Goal: Find specific page/section: Find specific page/section

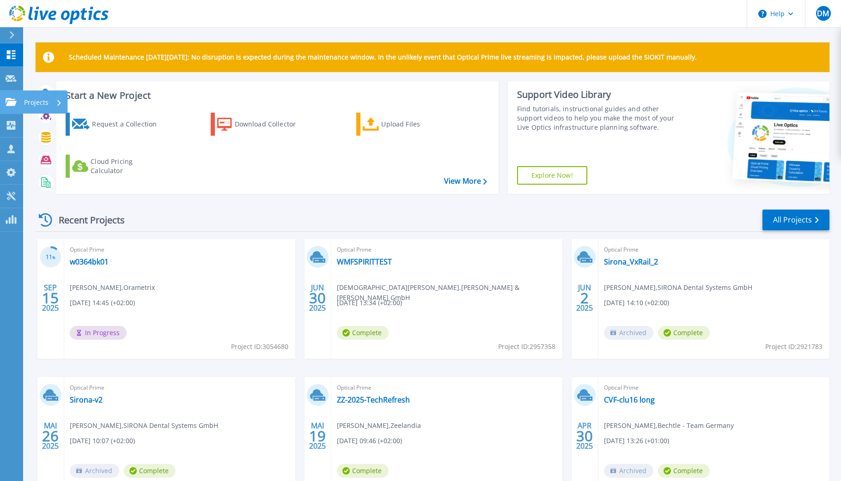
click at [13, 95] on link "Projects Projects" at bounding box center [11, 103] width 23 height 24
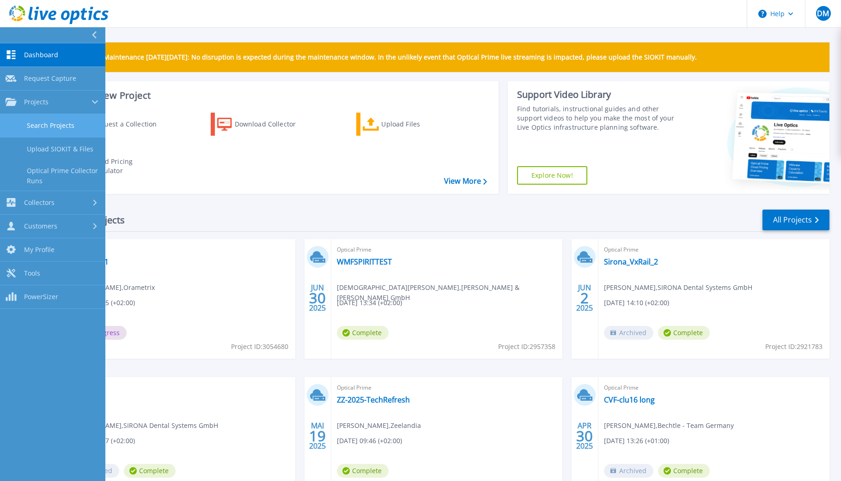
click at [36, 121] on link "Search Projects" at bounding box center [52, 126] width 105 height 24
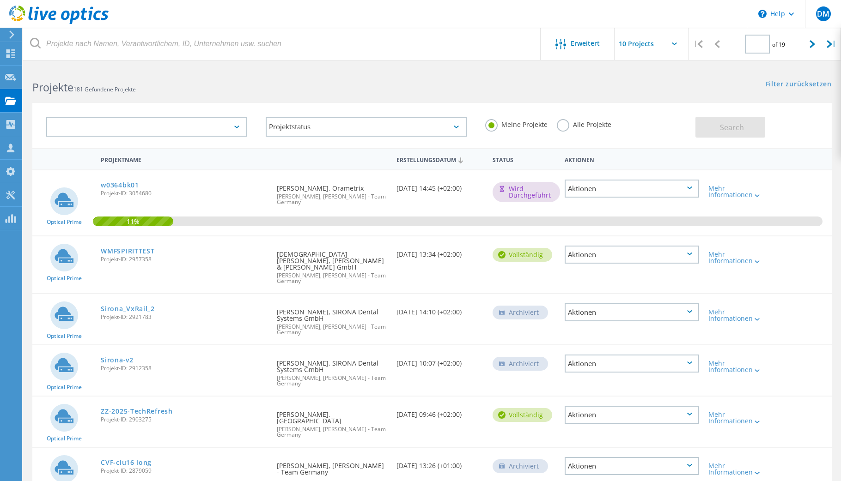
type input "1"
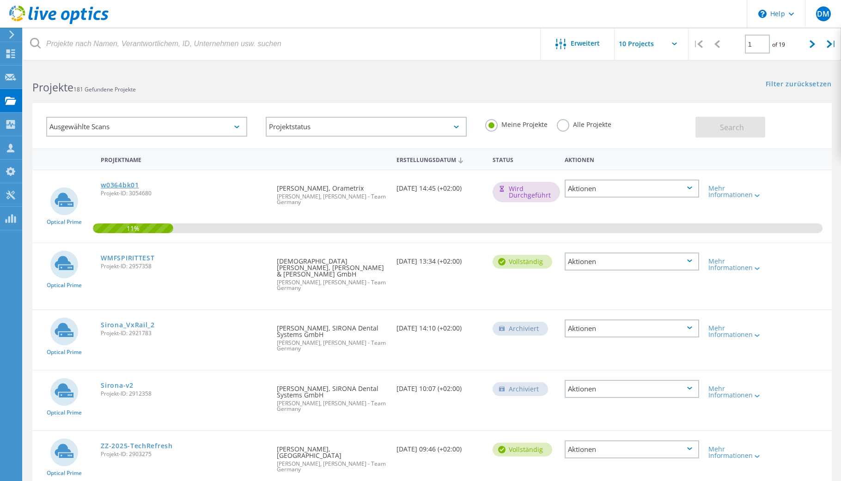
click at [119, 186] on link "w0364bk01" at bounding box center [120, 185] width 38 height 6
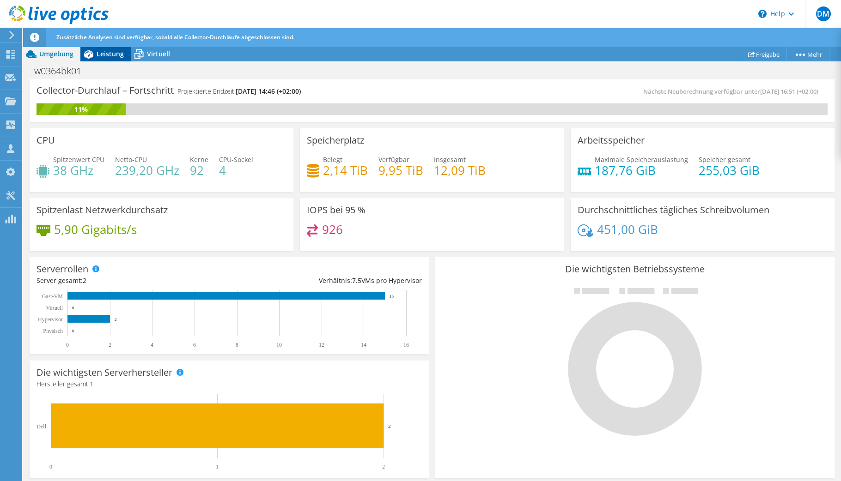
click at [109, 58] on span "Leistung" at bounding box center [110, 53] width 27 height 9
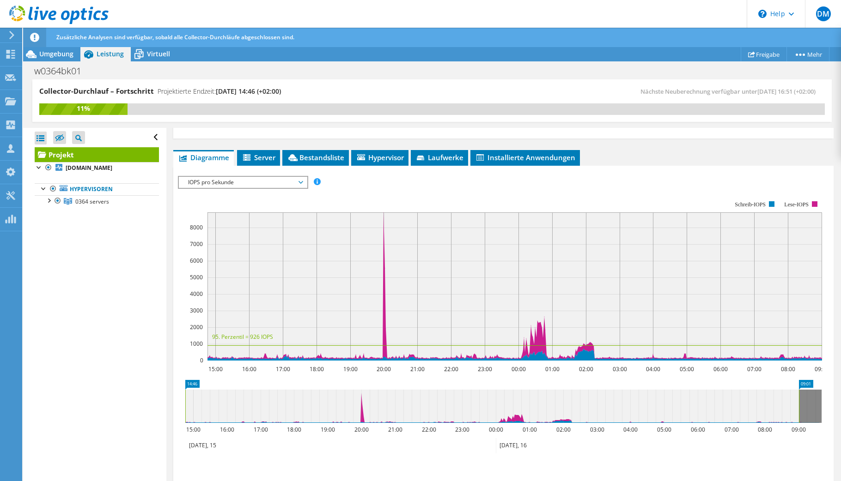
scroll to position [159, 0]
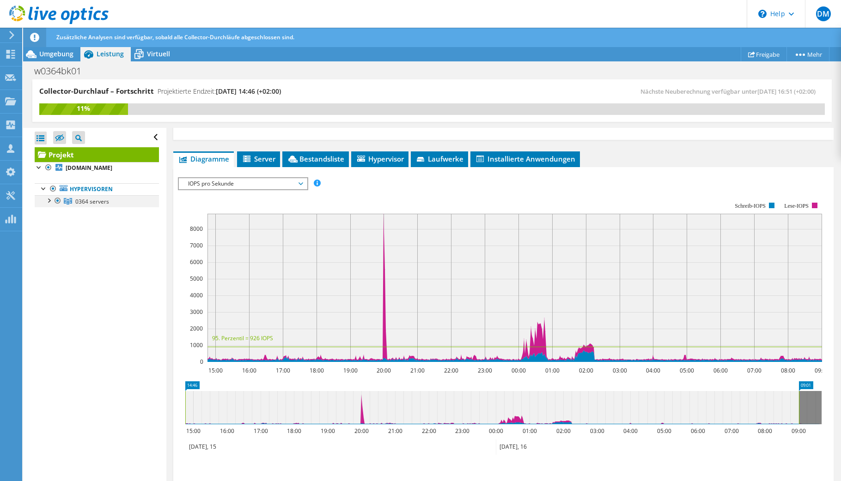
click at [48, 200] on div at bounding box center [48, 199] width 9 height 9
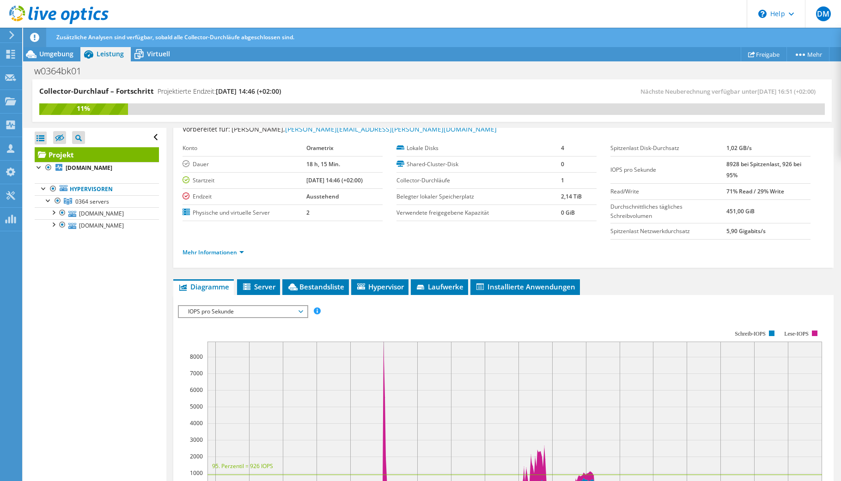
scroll to position [0, 0]
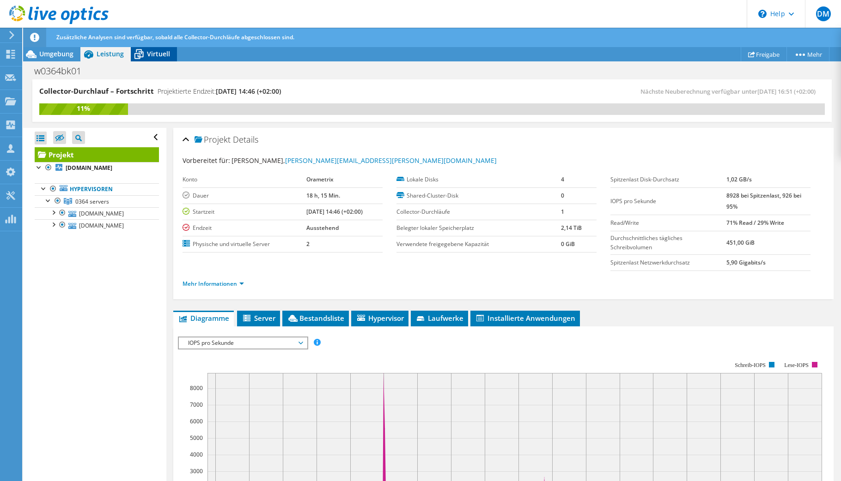
click at [154, 55] on span "Virtuell" at bounding box center [158, 53] width 23 height 9
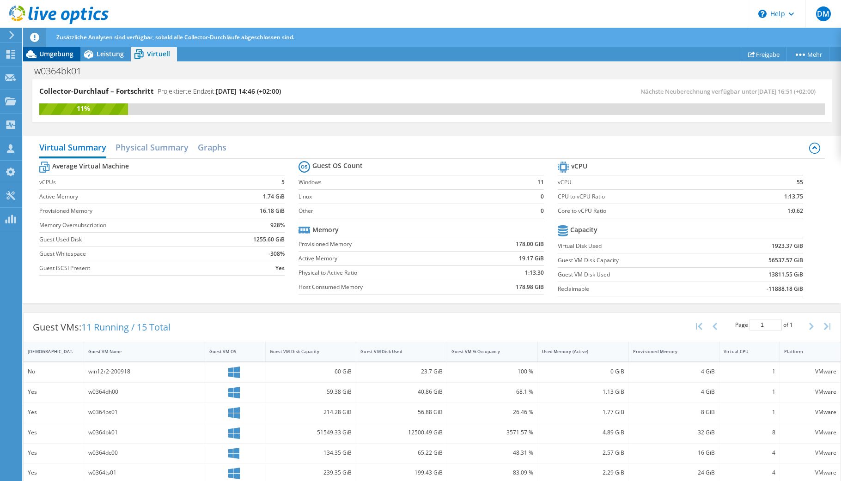
click at [53, 58] on span "Umgebung" at bounding box center [56, 53] width 34 height 9
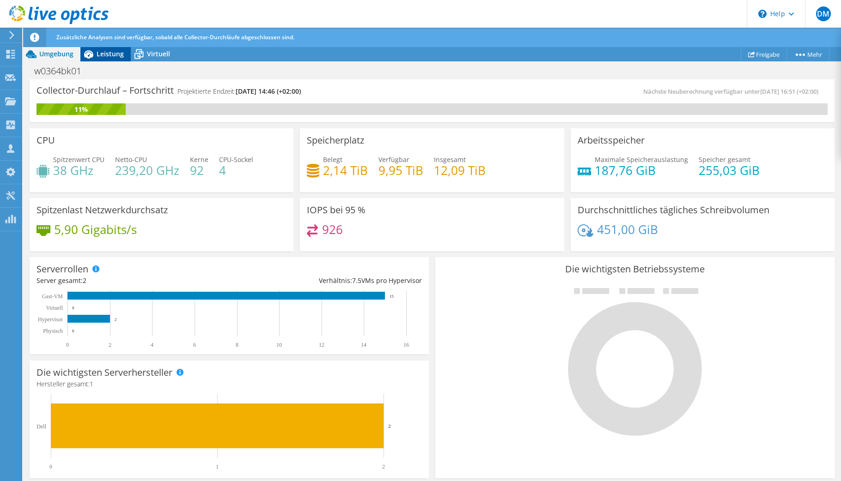
click at [91, 59] on icon at bounding box center [88, 54] width 16 height 16
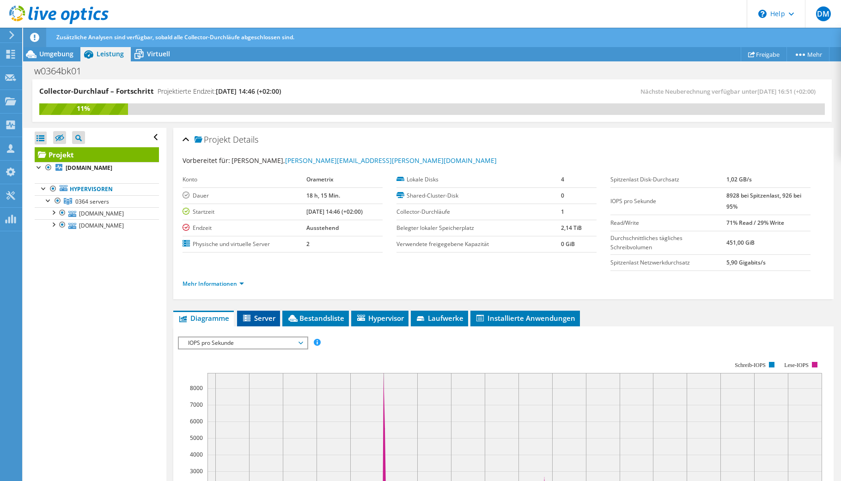
click at [264, 322] on span "Server" at bounding box center [259, 318] width 34 height 9
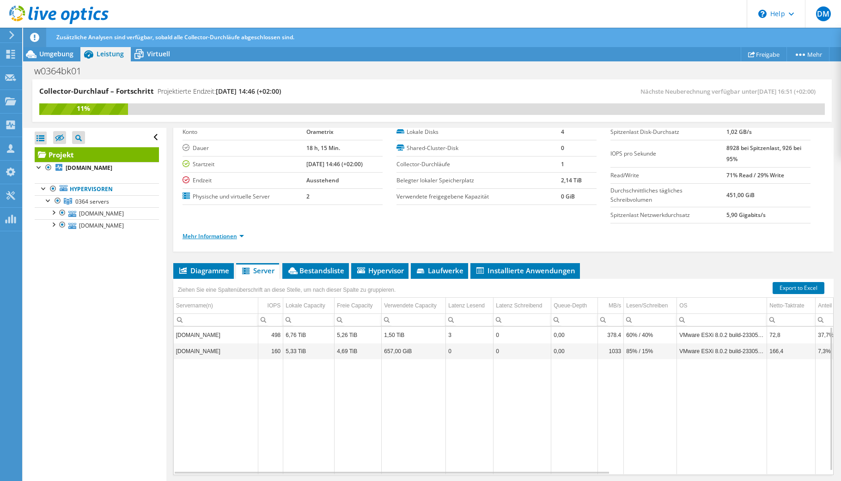
click at [239, 239] on link "Mehr Informationen" at bounding box center [212, 236] width 61 height 8
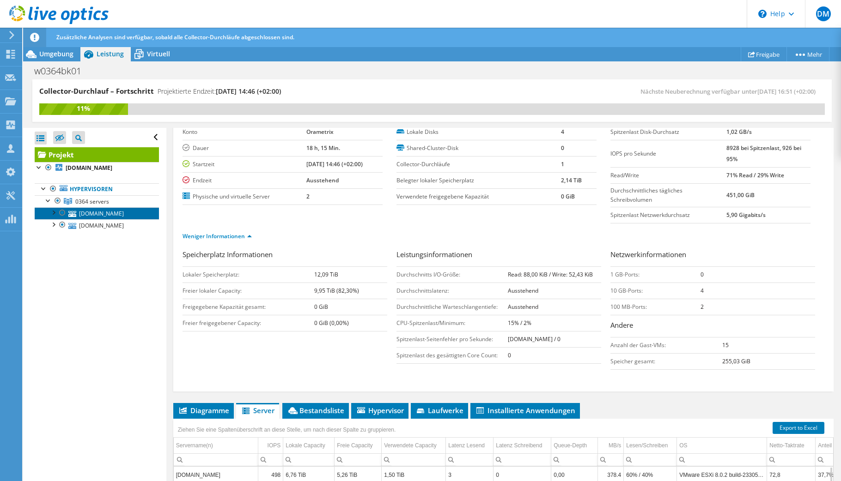
click at [138, 213] on link "h0364vm01.internal.dentsply.net" at bounding box center [97, 213] width 124 height 12
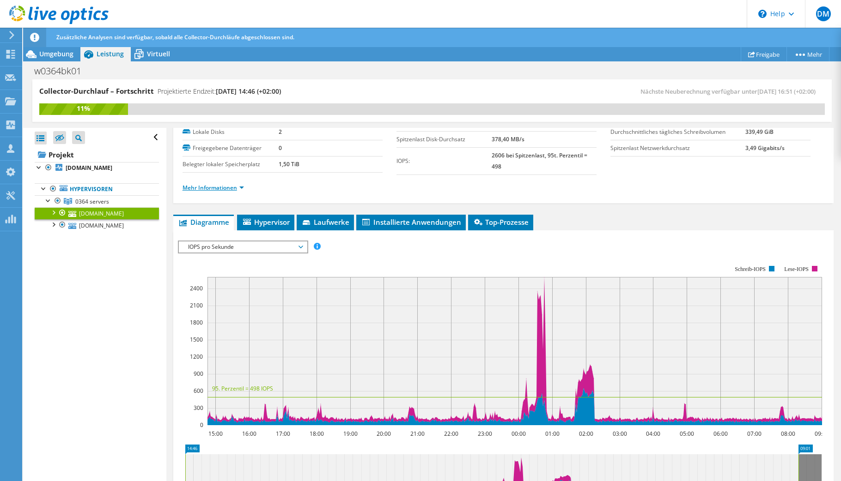
click at [228, 191] on link "Mehr Informationen" at bounding box center [212, 188] width 61 height 8
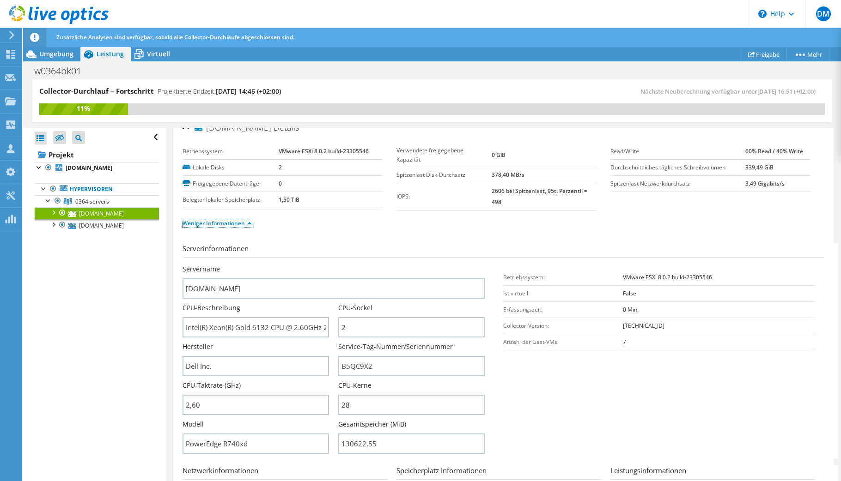
scroll to position [11, 0]
click at [354, 365] on input "B5QC9X2" at bounding box center [411, 367] width 146 height 20
